Goal: Information Seeking & Learning: Learn about a topic

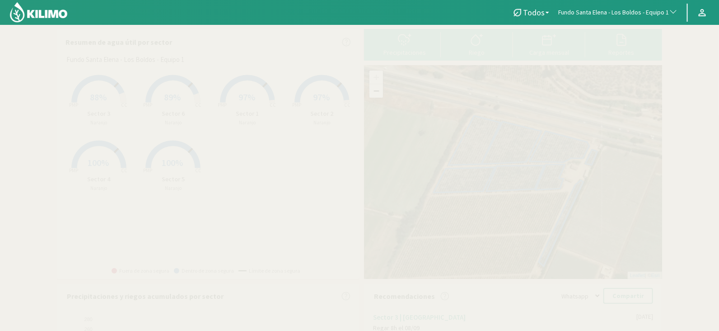
click at [91, 97] on span "88%" at bounding box center [98, 96] width 17 height 11
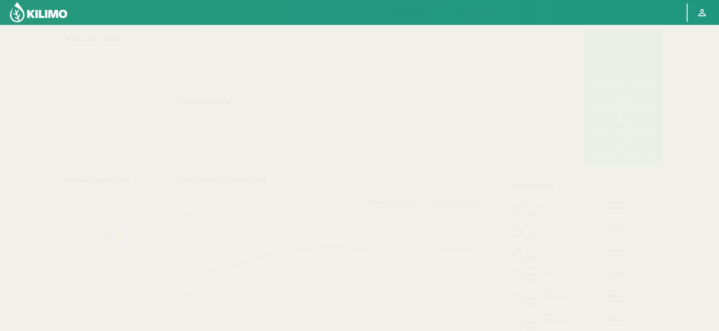
select select "111: Object"
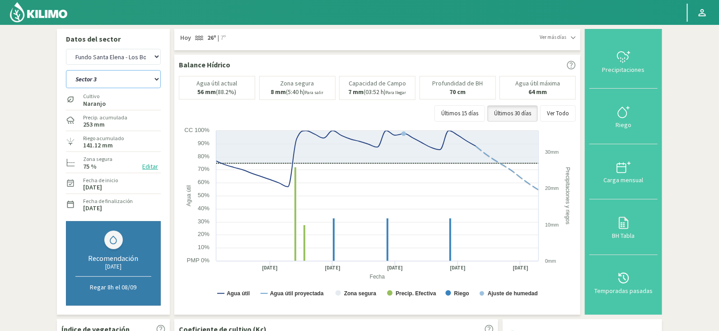
click at [125, 81] on select "Sector 1 Sector 2 Sector 3 Sector 4 Sector 5 Sector 6" at bounding box center [113, 79] width 95 height 18
click at [66, 70] on select "Sector 1 Sector 2 Sector 3 Sector 4 Sector 5 Sector 6" at bounding box center [113, 79] width 95 height 18
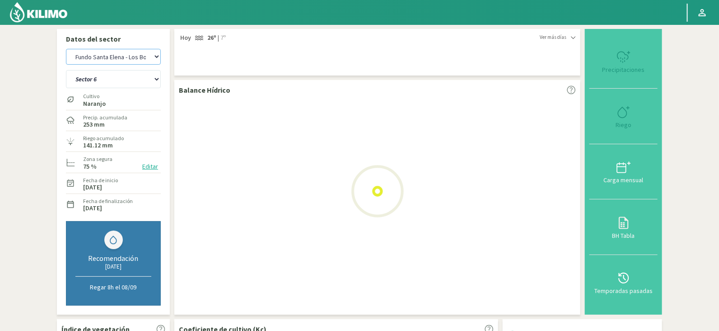
click at [125, 52] on select "Agr. Cardonal Agr. El Carmelo Agr. Huertos de Chocalan Agrícola Bakia Agrícola …" at bounding box center [113, 57] width 95 height 16
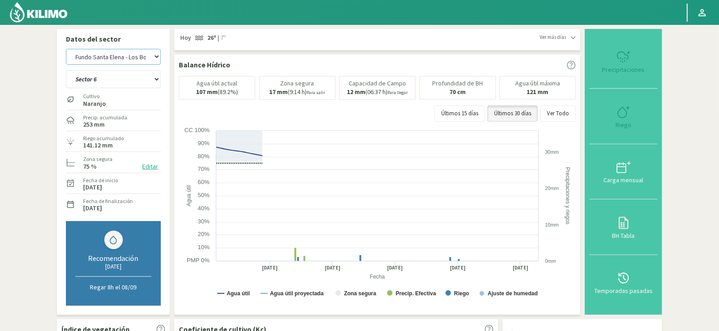
select select "2: Object"
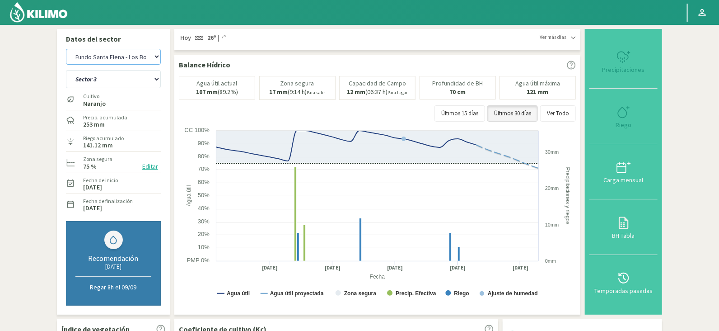
click at [125, 52] on select "Agr. Cardonal Agr. El Carmelo Agr. Huertos de Chocalan Agrícola Bakia Agrícola …" at bounding box center [113, 57] width 95 height 16
select select "392: Object"
click at [105, 86] on select "Sector 1 Sector 2 Sector 3 Sector 4 Sector 5 Sector 6" at bounding box center [113, 79] width 95 height 18
click at [66, 70] on select "Sector 1 Sector 2 Sector 3 Sector 4 Sector 5 Sector 6" at bounding box center [113, 79] width 95 height 18
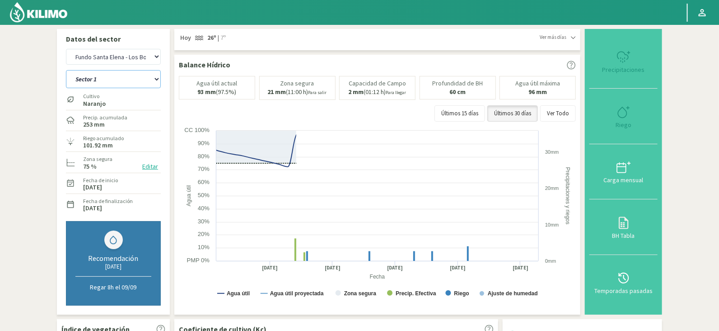
select select "11: Object"
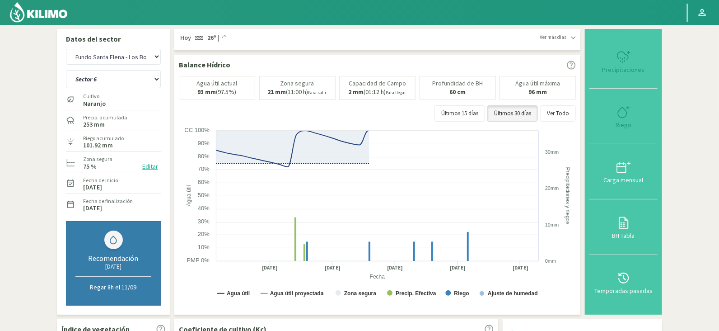
select select "673: Object"
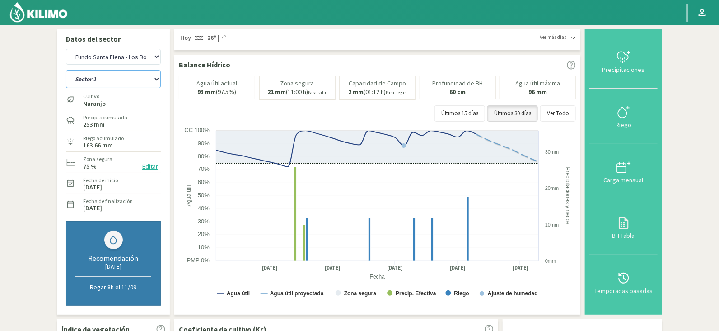
click at [112, 87] on select "Sector 1 Sector 2 Sector 3 Sector 4 Sector 5 Sector 6" at bounding box center [113, 79] width 95 height 18
click at [66, 70] on select "Sector 1 Sector 2 Sector 3 Sector 4 Sector 5 Sector 6" at bounding box center [113, 79] width 95 height 18
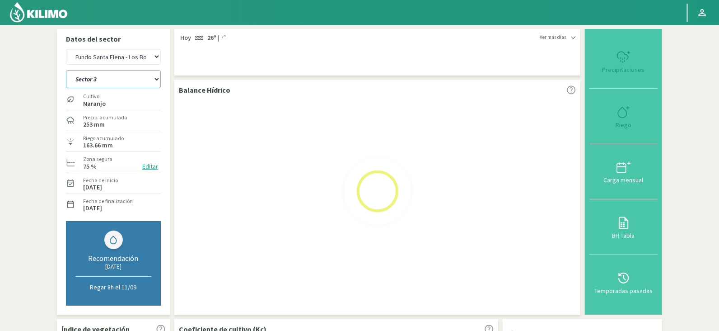
select select "12: Object"
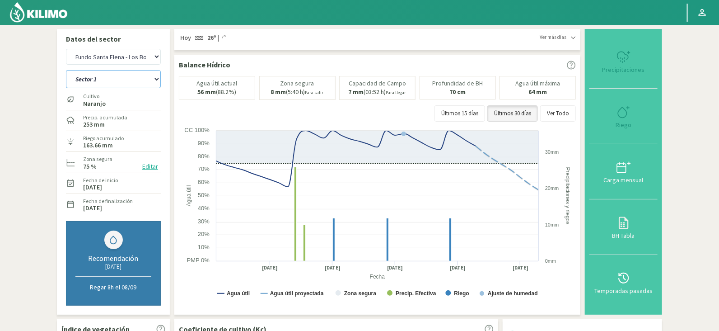
select select "954: Object"
click at [125, 74] on select "Sector 1 Sector 2 Sector 3 Sector 4 Sector 5 Sector 6" at bounding box center [113, 79] width 95 height 18
click at [66, 70] on select "Sector 1 Sector 2 Sector 3 Sector 4 Sector 5 Sector 6" at bounding box center [113, 79] width 95 height 18
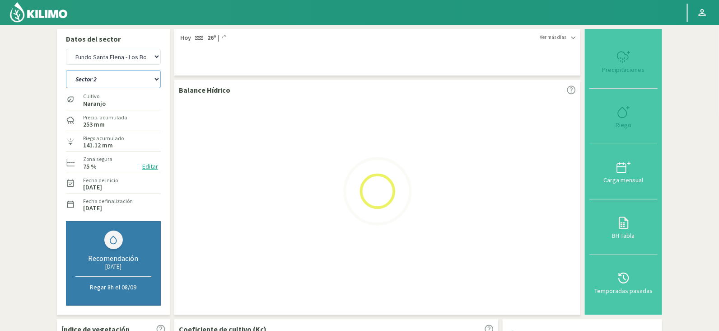
select select "20: Object"
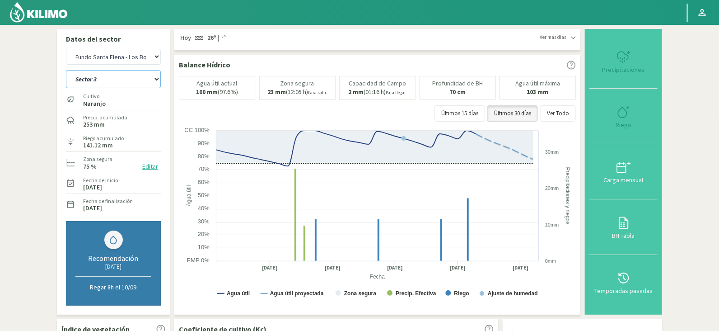
select select "1235: Object"
click at [138, 80] on select "Sector 1 Sector 2 Sector 3 Sector 4 Sector 5 Sector 6" at bounding box center [113, 79] width 95 height 18
click at [66, 70] on select "Sector 1 Sector 2 Sector 3 Sector 4 Sector 5 Sector 6" at bounding box center [113, 79] width 95 height 18
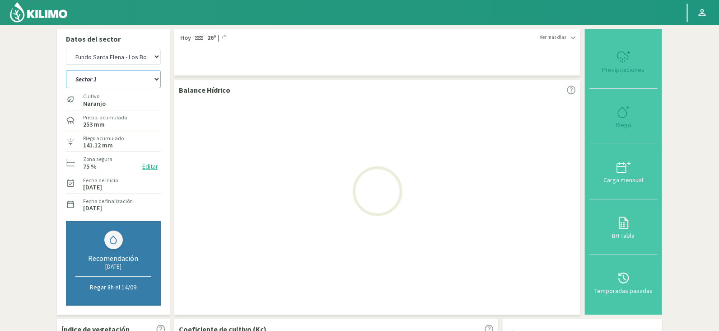
select select "25: Object"
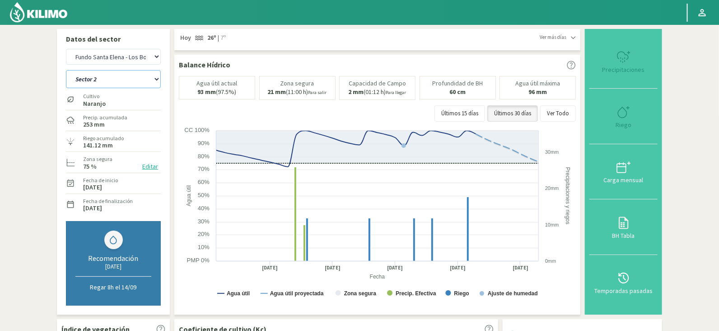
select select "1516: Object"
click at [106, 81] on select "Sector 1 Sector 2 Sector 3 Sector 4 Sector 5 Sector 6" at bounding box center [113, 79] width 95 height 18
click at [66, 70] on select "Sector 1 Sector 2 Sector 3 Sector 4 Sector 5 Sector 6" at bounding box center [113, 79] width 95 height 18
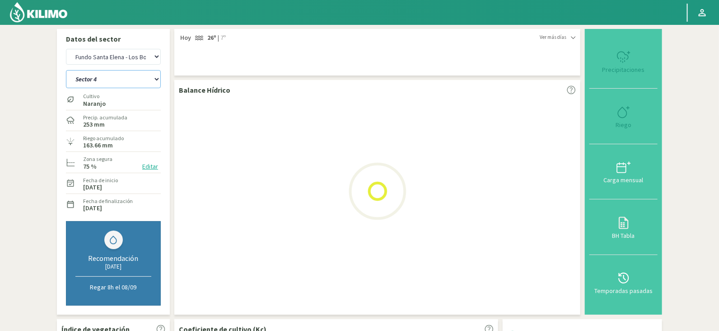
select select "30: Object"
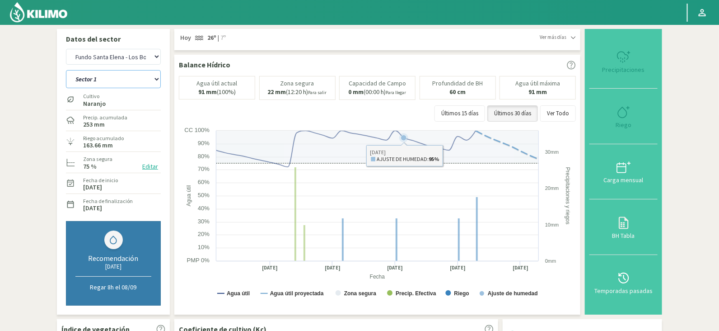
select select "1797: Object"
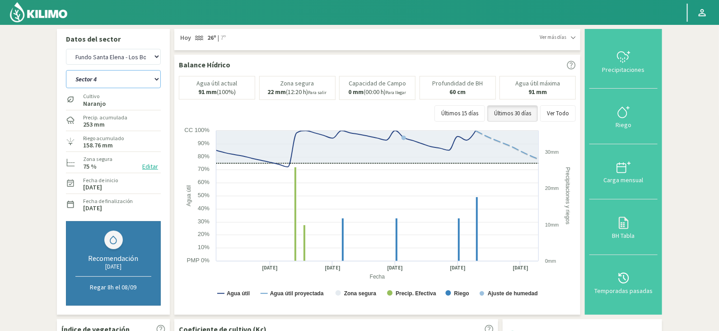
click at [144, 78] on select "Sector 1 Sector 2 Sector 3 Sector 4 Sector 5 Sector 6" at bounding box center [113, 79] width 95 height 18
click at [132, 79] on select "Sector 1 Sector 2 Sector 3 Sector 4 Sector 5 Sector 6" at bounding box center [113, 79] width 95 height 18
click at [66, 70] on select "Sector 1 Sector 2 Sector 3 Sector 4 Sector 5 Sector 6" at bounding box center [113, 79] width 95 height 18
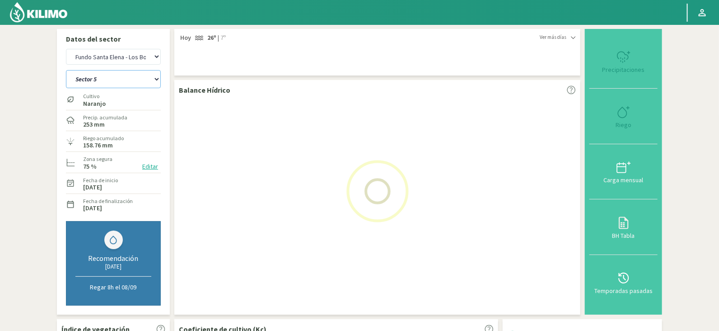
select select "39: Object"
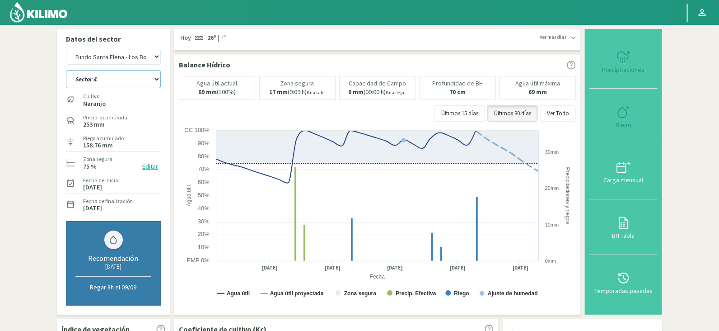
select select "2078: Object"
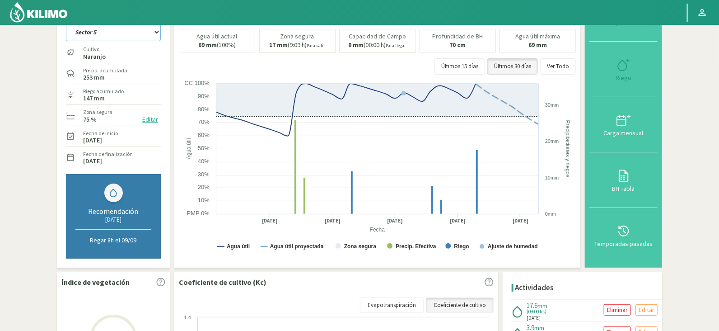
scroll to position [48, 0]
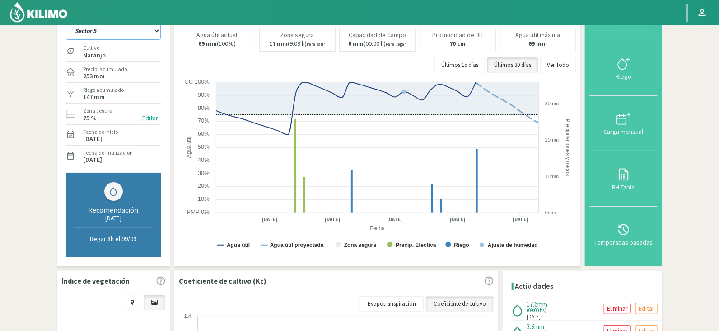
click at [113, 30] on select "Sector 1 Sector 2 Sector 3 Sector 4 Sector 5 Sector 6" at bounding box center [113, 31] width 95 height 18
click at [66, 22] on select "Sector 1 Sector 2 Sector 3 Sector 4 Sector 5 Sector 6" at bounding box center [113, 31] width 95 height 18
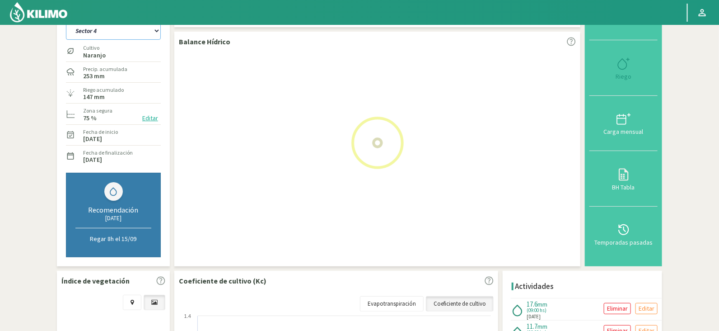
select select "46: Object"
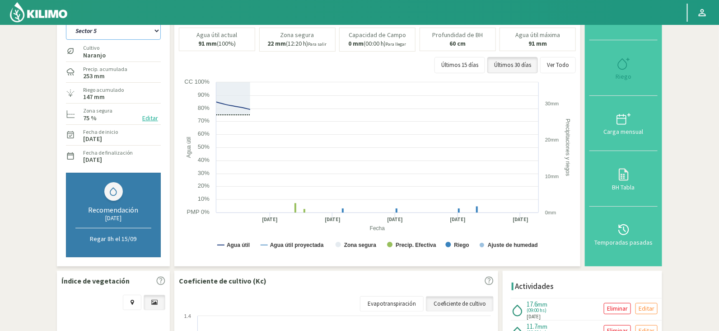
click at [111, 26] on select "Sector 1 Sector 2 Sector 3 Sector 4 Sector 5 Sector 6" at bounding box center [113, 31] width 95 height 18
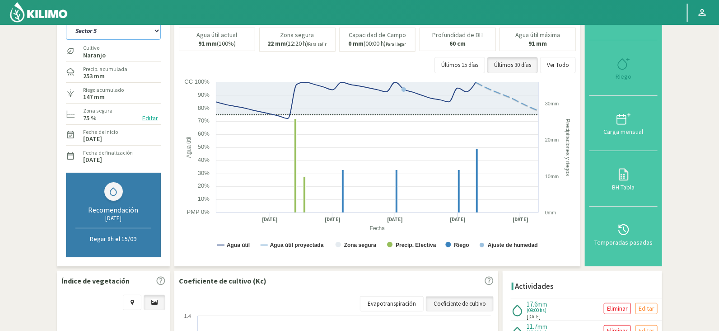
select select "2359: Object"
click at [66, 22] on select "Sector 1 Sector 2 Sector 3 Sector 4 Sector 5 Sector 6" at bounding box center [113, 31] width 95 height 18
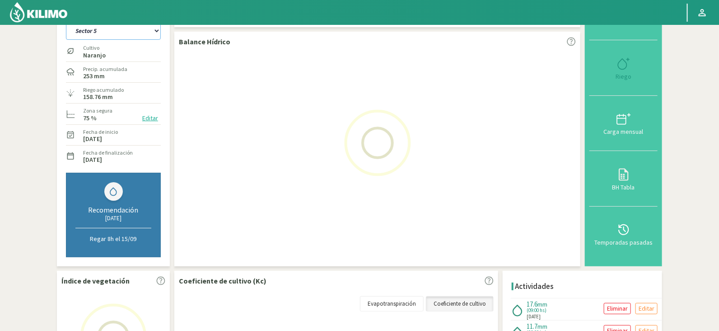
select select "51: Object"
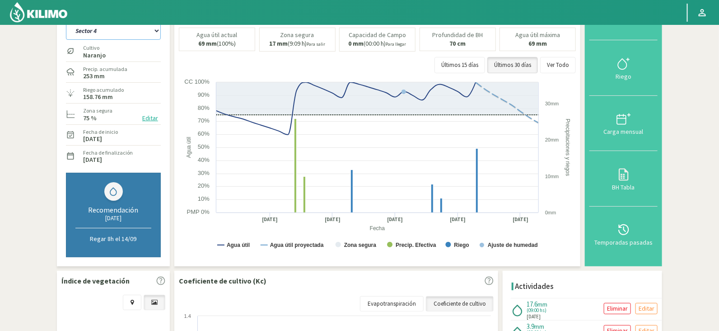
select select "2640: Object"
select select "58: Object"
click at [136, 73] on div "Precip. acumulada 253 mm" at bounding box center [113, 71] width 95 height 19
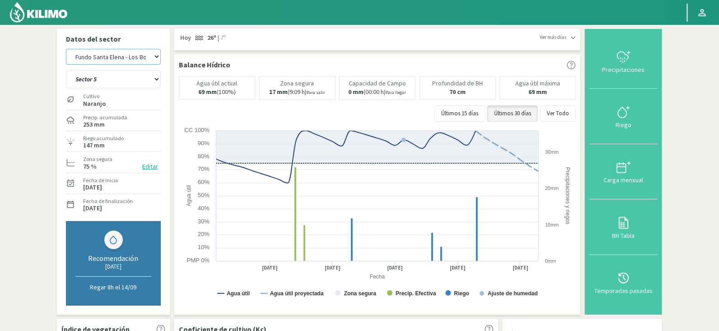
click at [143, 61] on select "Agr. Cardonal Agr. El Carmelo Agr. Huertos de Chocalan Agrícola Bakia Agrícola …" at bounding box center [113, 57] width 95 height 16
click at [66, 49] on select "Agr. Cardonal Agr. El Carmelo Agr. Huertos de Chocalan Agrícola Bakia Agrícola …" at bounding box center [113, 57] width 95 height 16
select select "2922: Object"
select select "60: Object"
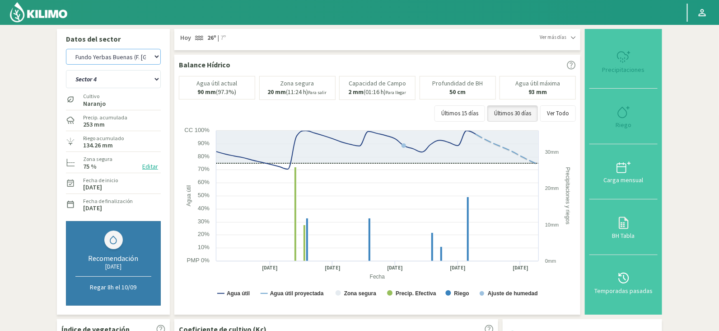
select select "2924: Object"
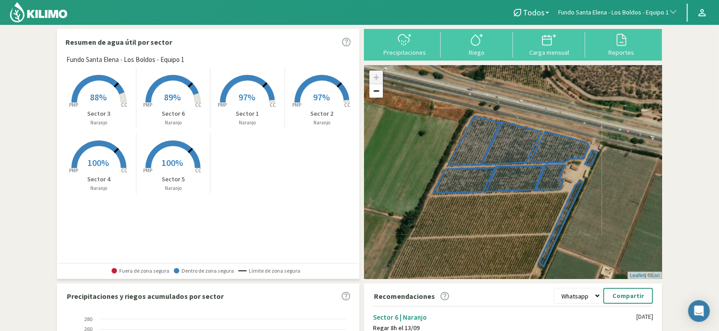
click at [602, 9] on span "Fundo Santa Elena - Los Boldos - Equipo 1" at bounding box center [613, 12] width 111 height 9
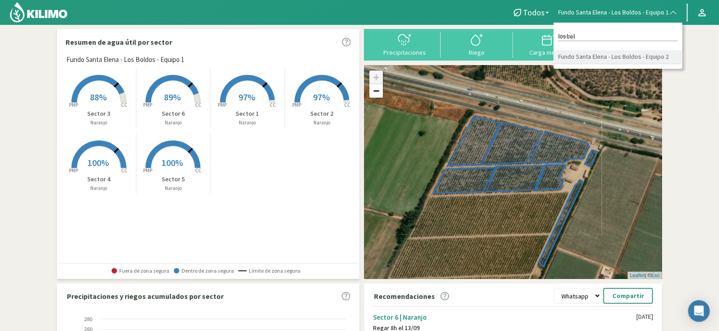
type input "los bol"
click at [594, 57] on li "Fundo Santa Elena - Los Boldos - Equipo 2" at bounding box center [618, 57] width 129 height 14
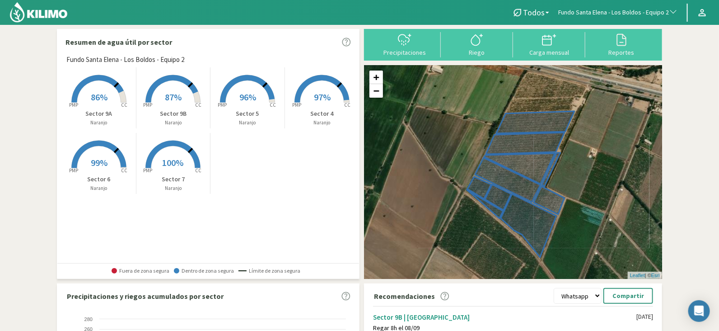
click at [115, 94] on rect at bounding box center [99, 103] width 72 height 72
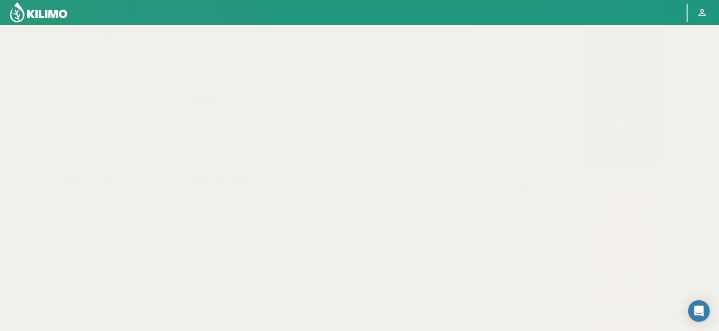
select select "112: Object"
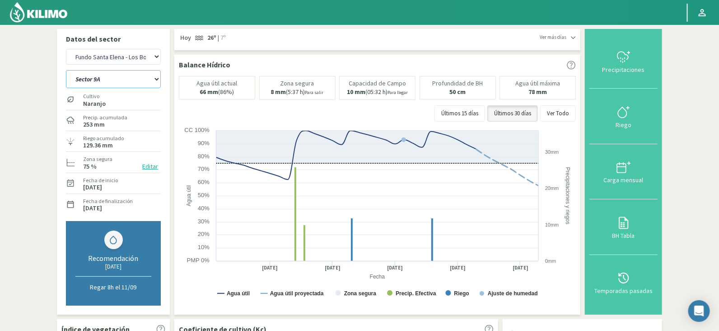
click at [126, 82] on select "Sector 4 Sector 5 Sector 6 Sector 7 Sector 9A Sector 9B" at bounding box center [113, 79] width 95 height 18
click at [66, 70] on select "Sector 4 Sector 5 Sector 6 Sector 7 Sector 9A Sector 9B" at bounding box center [113, 79] width 95 height 18
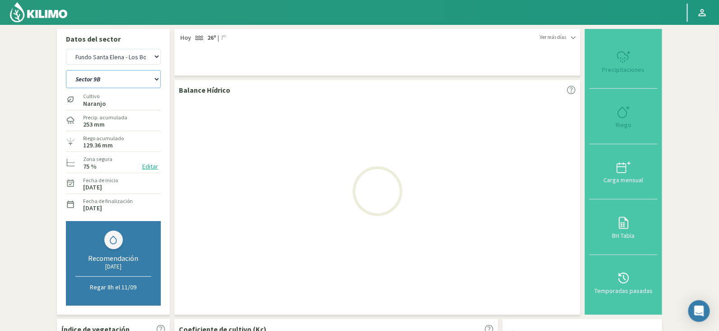
select select "4: Object"
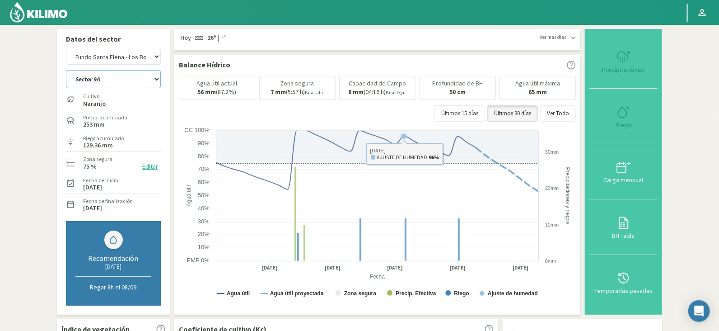
select select "393: Object"
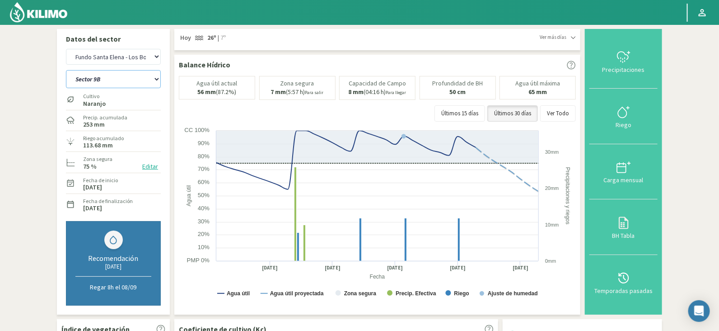
click at [138, 79] on select "Sector 4 Sector 5 Sector 6 Sector 7 Sector 9A Sector 9B" at bounding box center [113, 79] width 95 height 18
click at [66, 70] on select "Sector 4 Sector 5 Sector 6 Sector 7 Sector 9A Sector 9B" at bounding box center [113, 79] width 95 height 18
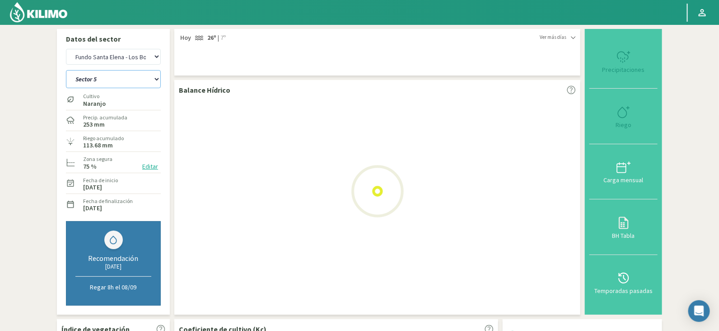
select select "11: Object"
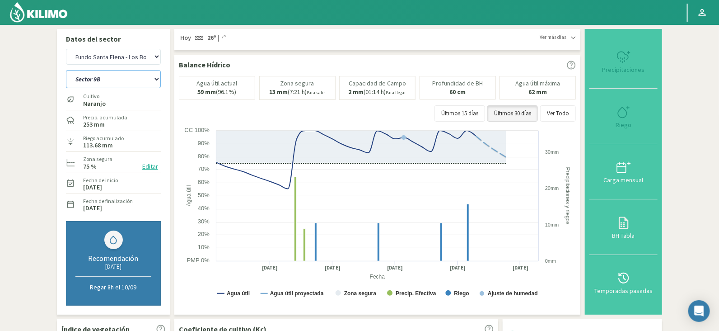
select select "674: Object"
click at [122, 76] on select "Sector 4 Sector 5 Sector 6 Sector 7 Sector 9A Sector 9B" at bounding box center [113, 79] width 95 height 18
click at [66, 70] on select "Sector 4 Sector 5 Sector 6 Sector 7 Sector 9A Sector 9B" at bounding box center [113, 79] width 95 height 18
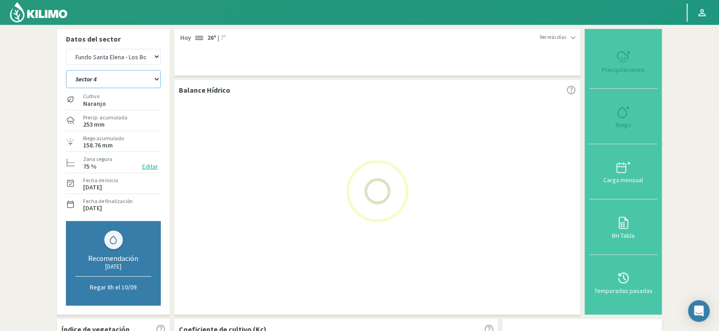
select select "13: Object"
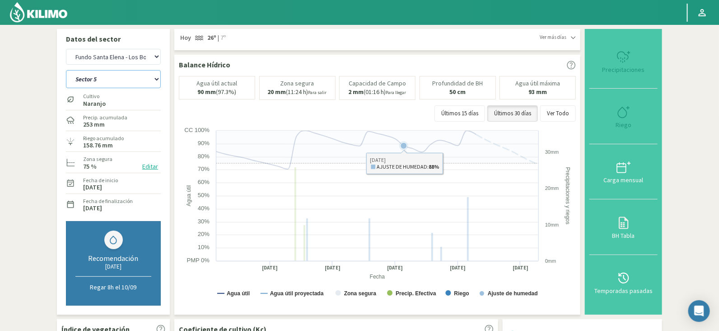
select select "955: Object"
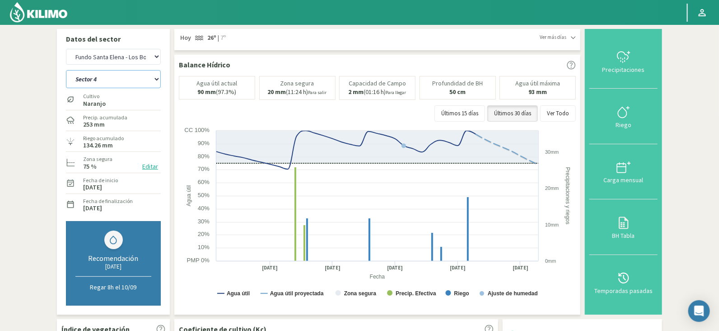
click at [124, 80] on select "Sector 4 Sector 5 Sector 6 Sector 7 Sector 9A Sector 9B" at bounding box center [113, 79] width 95 height 18
click at [66, 70] on select "Sector 4 Sector 5 Sector 6 Sector 7 Sector 9A Sector 9B" at bounding box center [113, 79] width 95 height 18
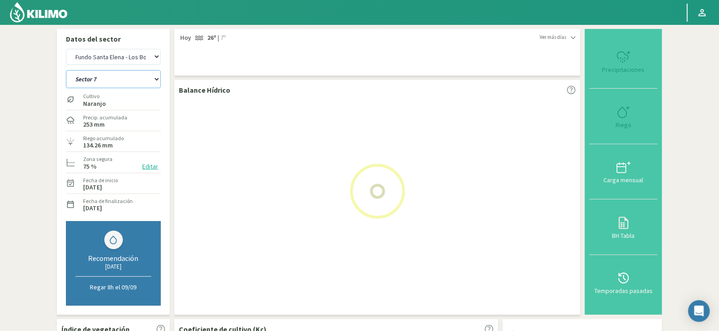
select select "18: Object"
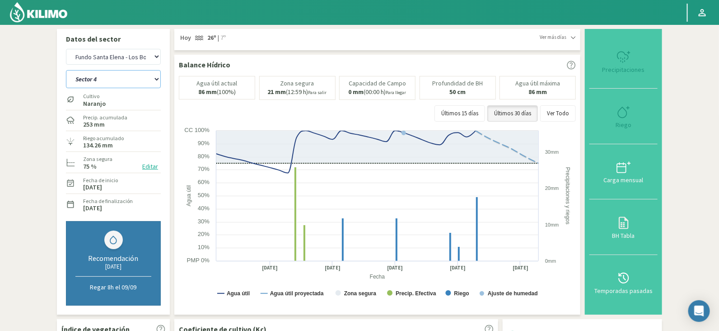
select select "1236: Object"
click at [106, 79] on select "Sector 4 Sector 5 Sector 6 Sector 7 Sector 9A Sector 9B" at bounding box center [113, 79] width 95 height 18
click at [66, 70] on select "Sector 4 Sector 5 Sector 6 Sector 7 Sector 9A Sector 9B" at bounding box center [113, 79] width 95 height 18
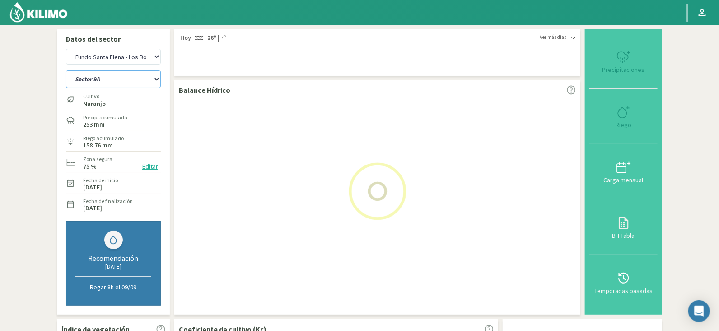
select select "27: Object"
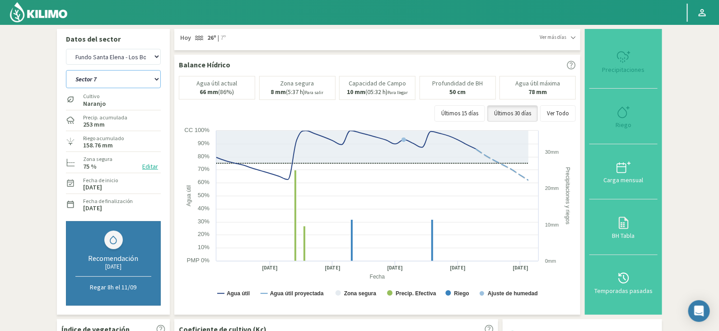
select select "1517: Object"
click at [124, 74] on select "Sector 4 Sector 5 Sector 6 Sector 7 Sector 9A Sector 9B" at bounding box center [113, 79] width 95 height 18
click at [66, 70] on select "Sector 4 Sector 5 Sector 6 Sector 7 Sector 9A Sector 9B" at bounding box center [113, 79] width 95 height 18
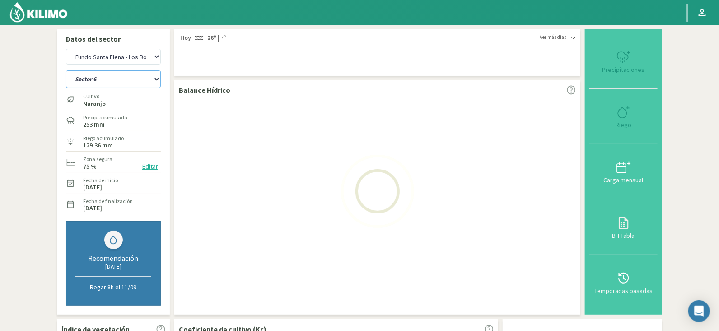
select select "34: Object"
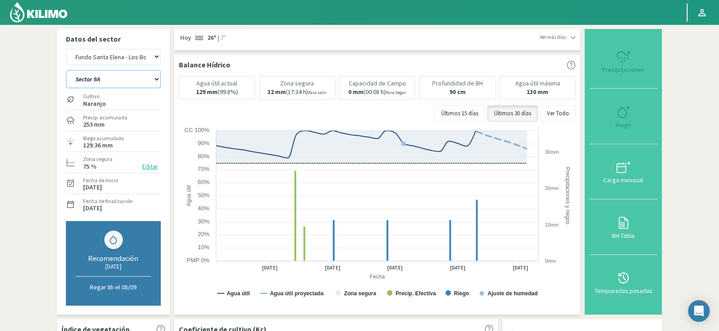
select select "1798: Object"
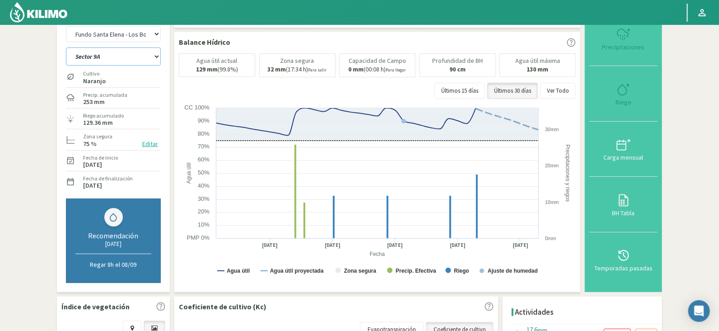
select select "38: Object"
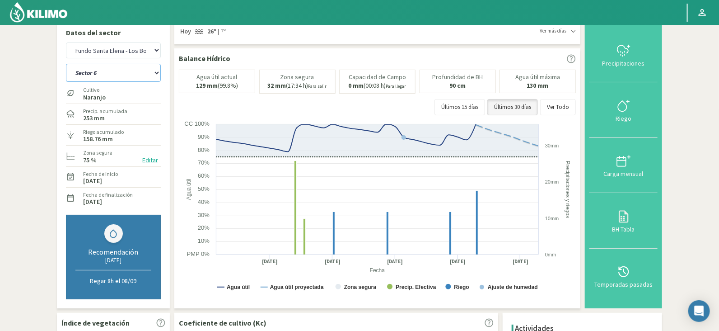
scroll to position [5, 0]
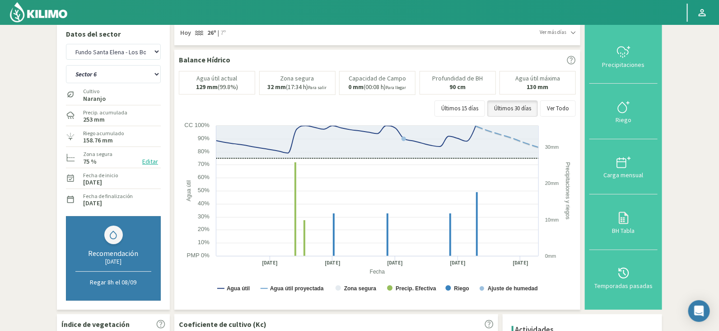
click at [553, 33] on span "Ver más días" at bounding box center [553, 32] width 27 height 8
